Goal: Information Seeking & Learning: Learn about a topic

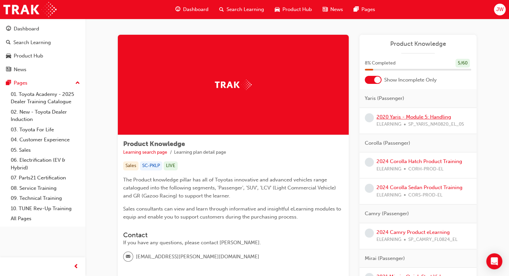
click at [426, 116] on link "2020 Yaris - Module 5: Handling" at bounding box center [413, 117] width 75 height 6
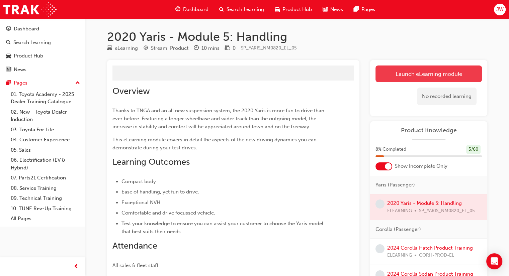
click at [417, 80] on button "Launch eLearning module" at bounding box center [428, 74] width 106 height 17
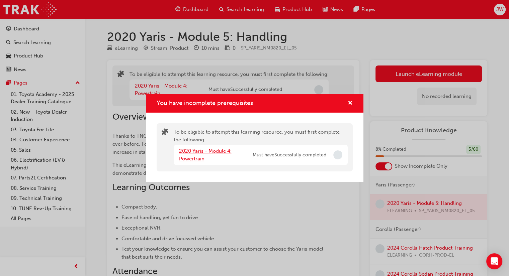
click at [210, 154] on link "2020 Yaris - Module 4: Powertrain" at bounding box center [205, 155] width 53 height 14
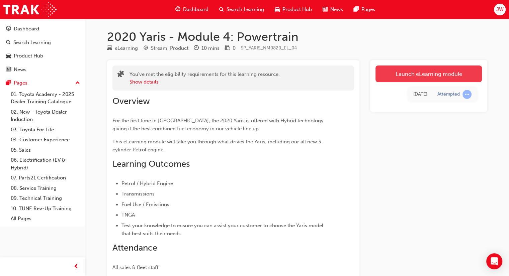
click at [396, 78] on link "Launch eLearning module" at bounding box center [428, 74] width 106 height 17
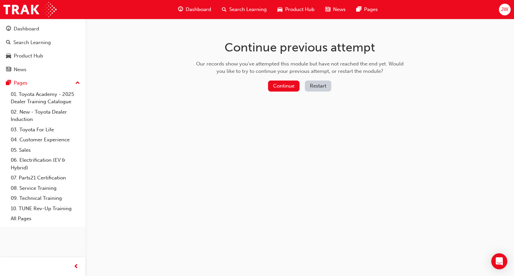
click at [281, 96] on div "Continue previous attempt Our records show you've attempted this module but hav…" at bounding box center [299, 67] width 217 height 97
click at [280, 91] on button "Continue" at bounding box center [283, 86] width 31 height 11
